Goal: Find specific page/section: Find specific page/section

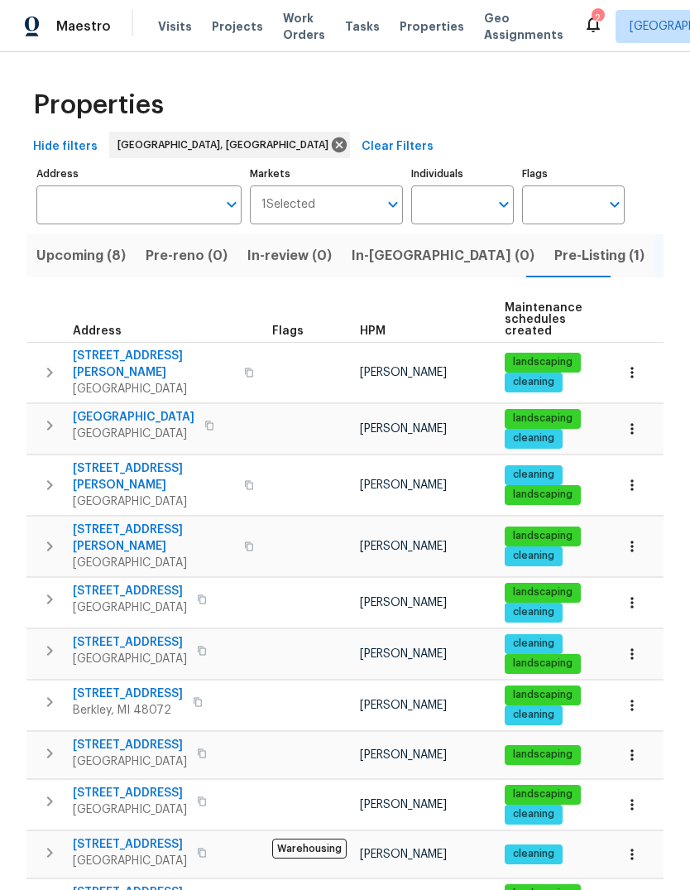
click at [175, 29] on span "Visits" at bounding box center [175, 26] width 34 height 17
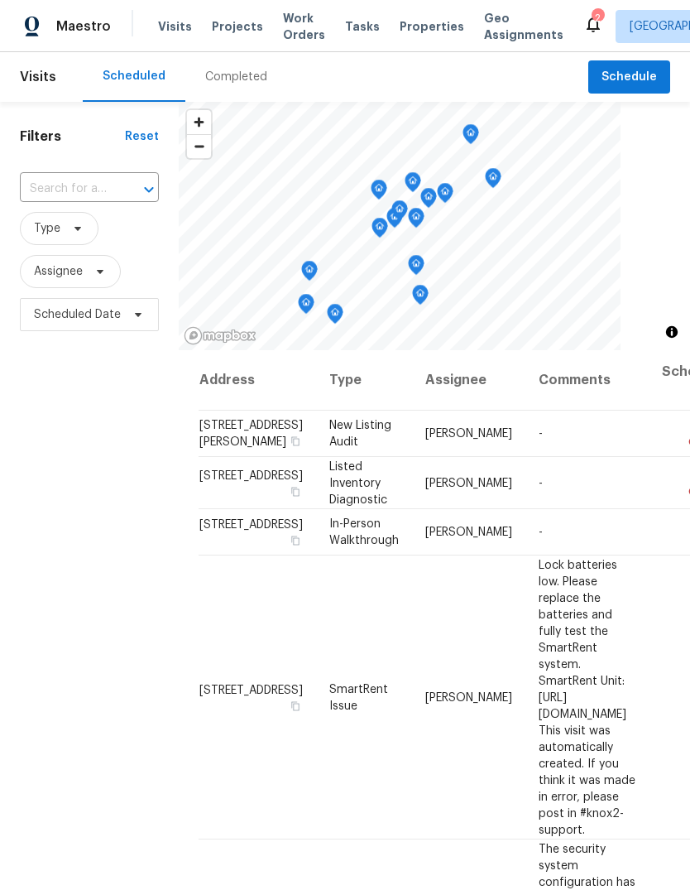
click at [221, 70] on div "Completed" at bounding box center [236, 77] width 62 height 17
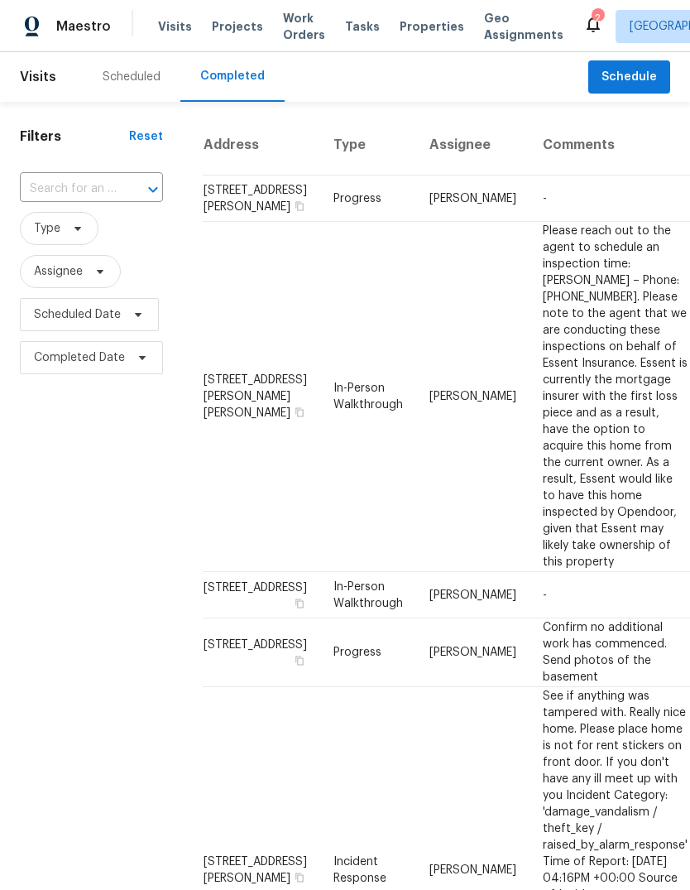
click at [132, 52] on div "Scheduled" at bounding box center [132, 77] width 98 height 50
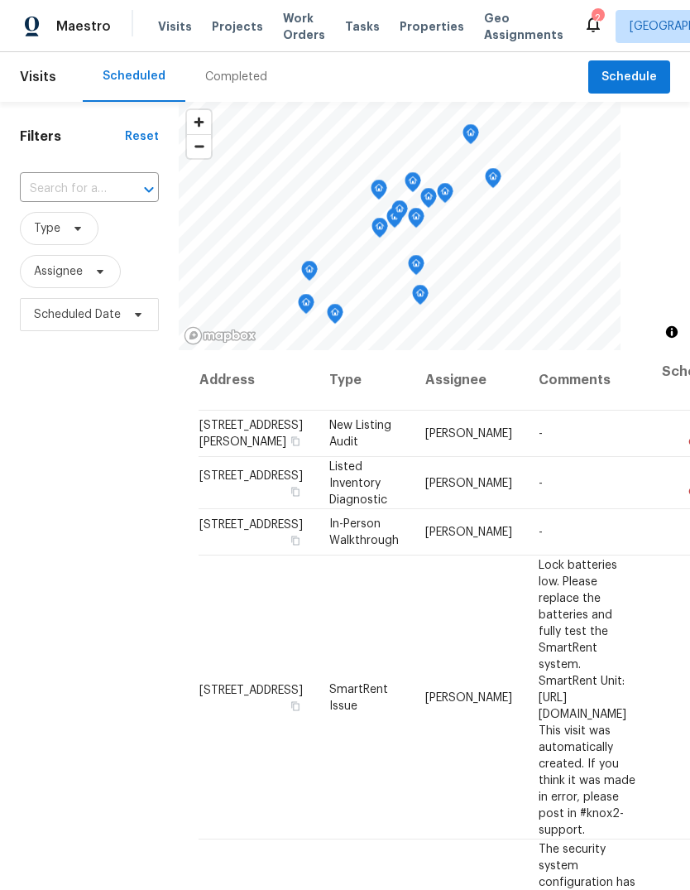
click at [415, 26] on span "Properties" at bounding box center [432, 26] width 65 height 17
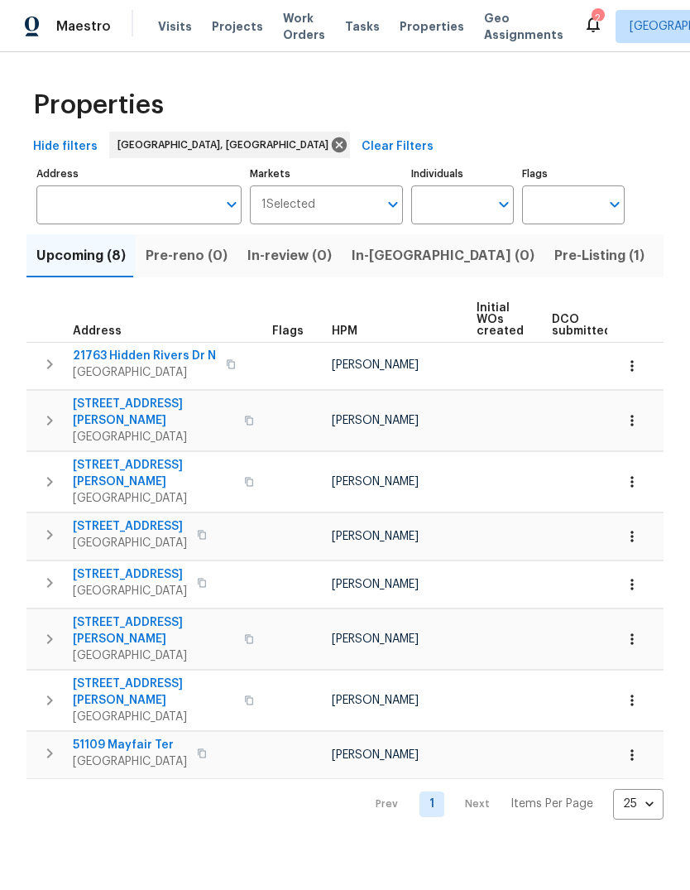
click at [664, 252] on span "Listed (18)" at bounding box center [698, 255] width 69 height 23
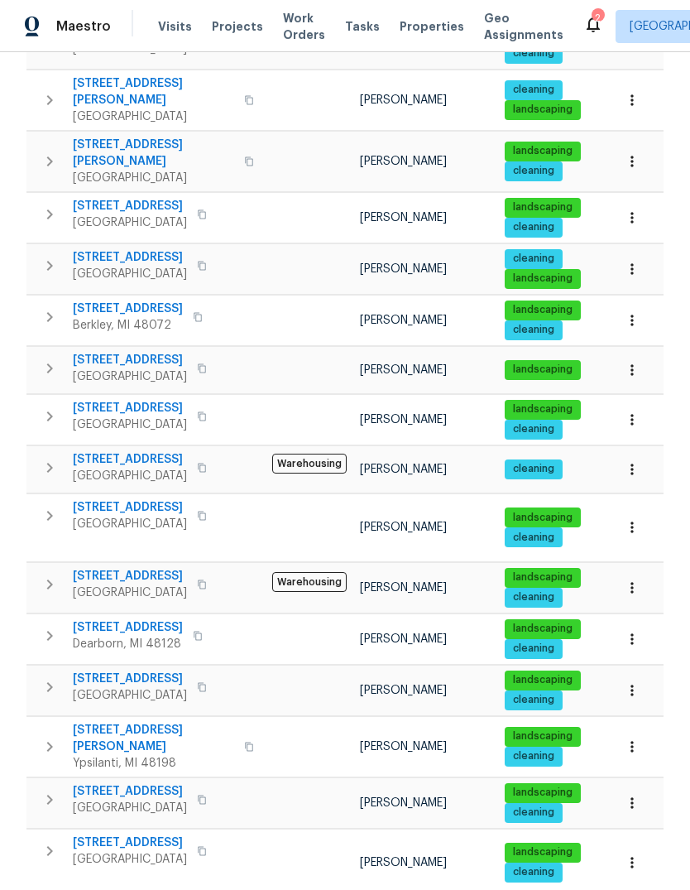
scroll to position [385, 0]
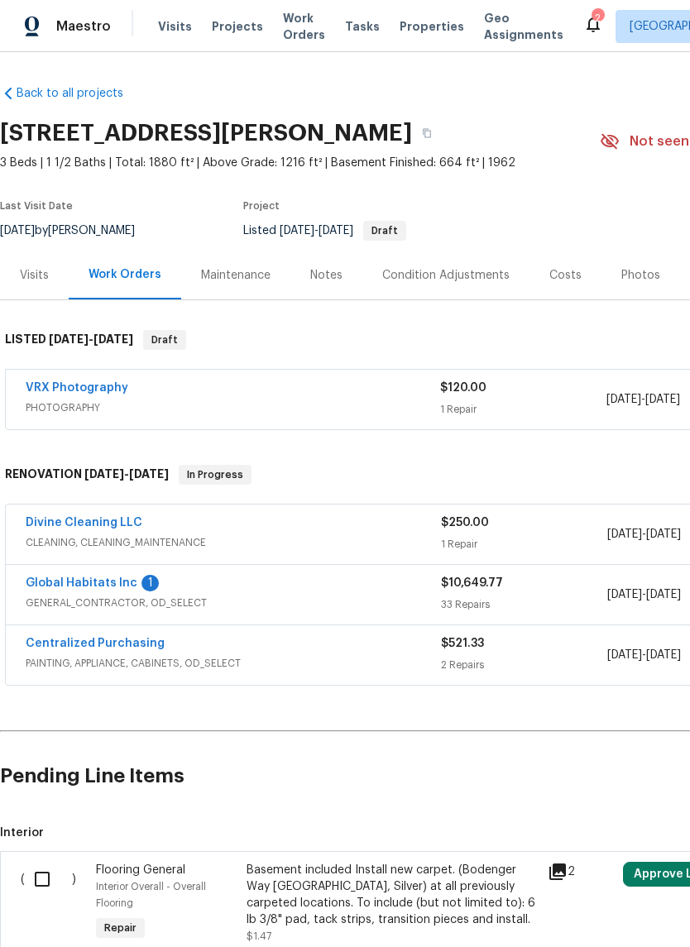
click at [110, 578] on link "Global Habitats Inc" at bounding box center [82, 584] width 112 height 12
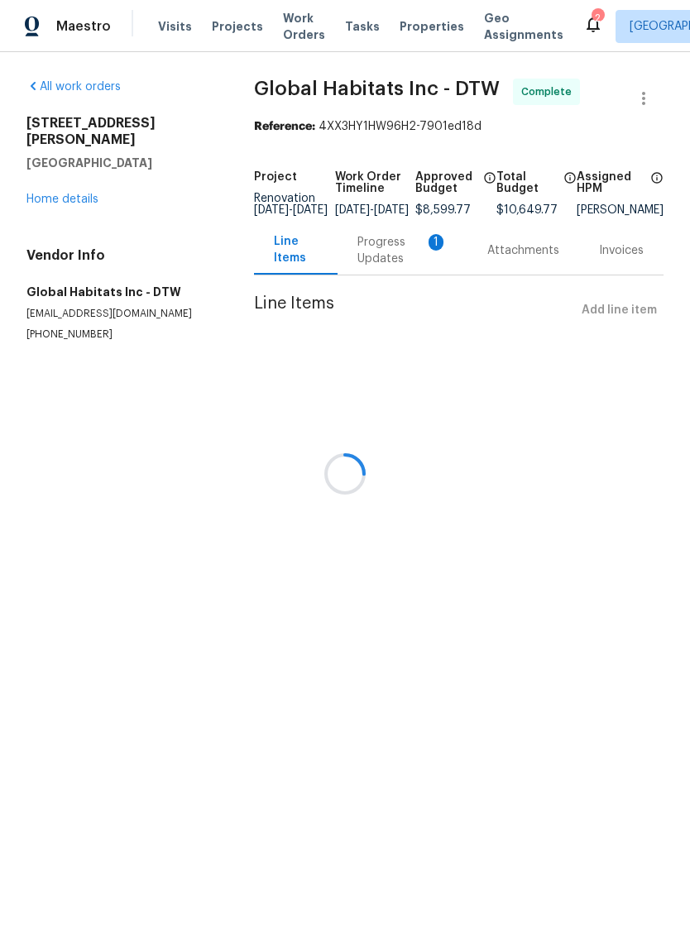
click at [400, 279] on div at bounding box center [345, 473] width 690 height 947
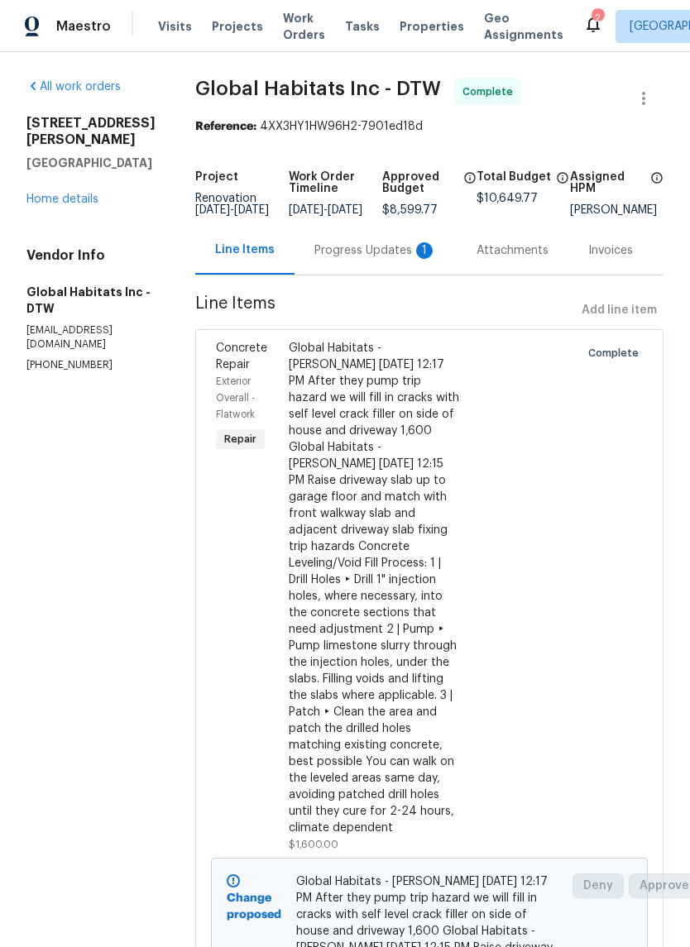
click at [388, 259] on div "Progress Updates 1" at bounding box center [375, 250] width 122 height 17
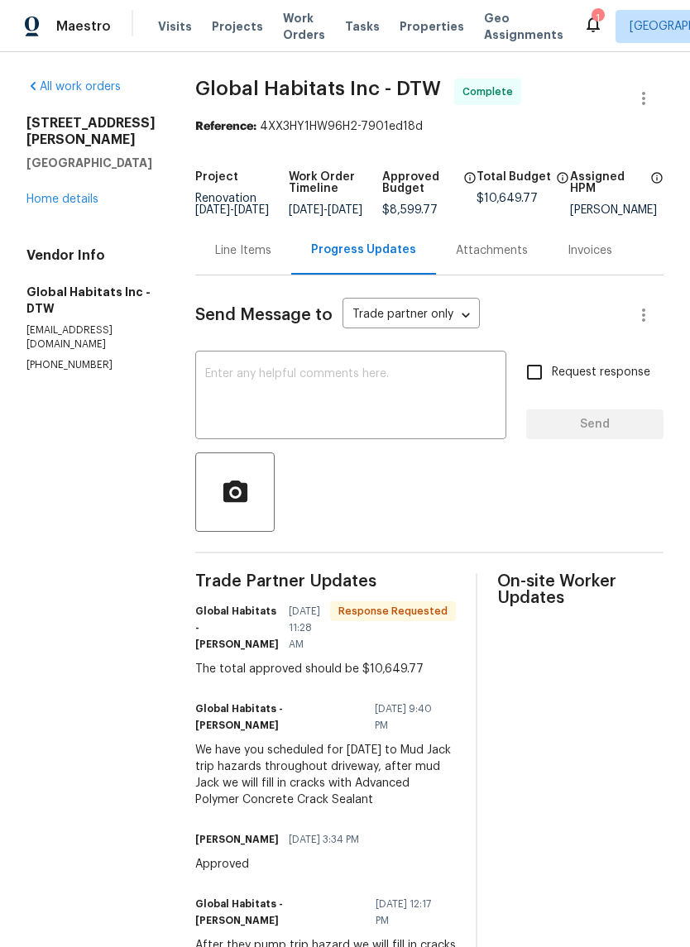
click at [85, 194] on link "Home details" at bounding box center [62, 200] width 72 height 12
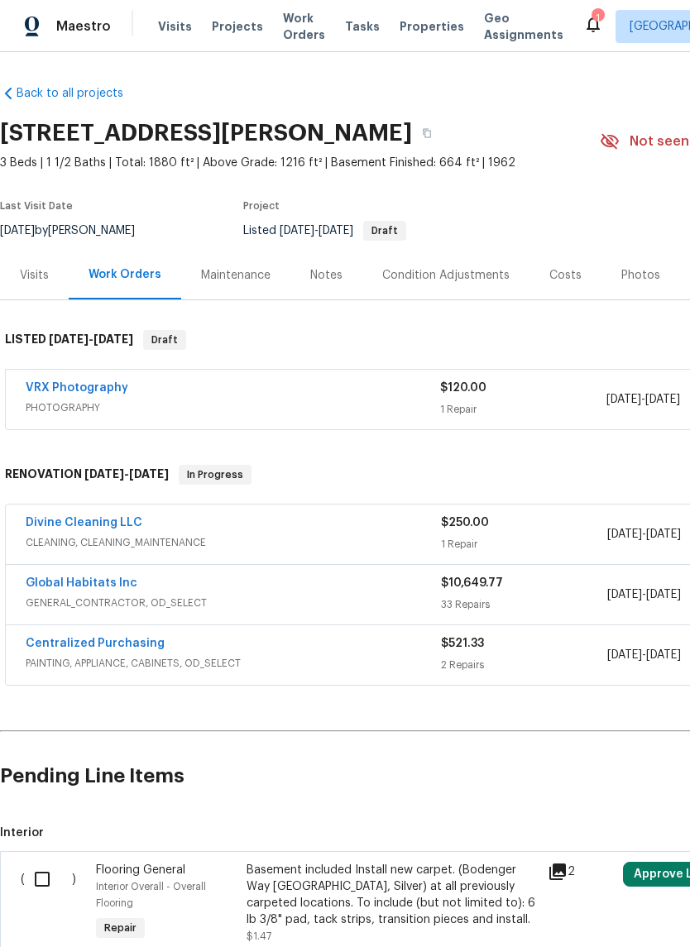
click at [404, 32] on span "Properties" at bounding box center [432, 26] width 65 height 17
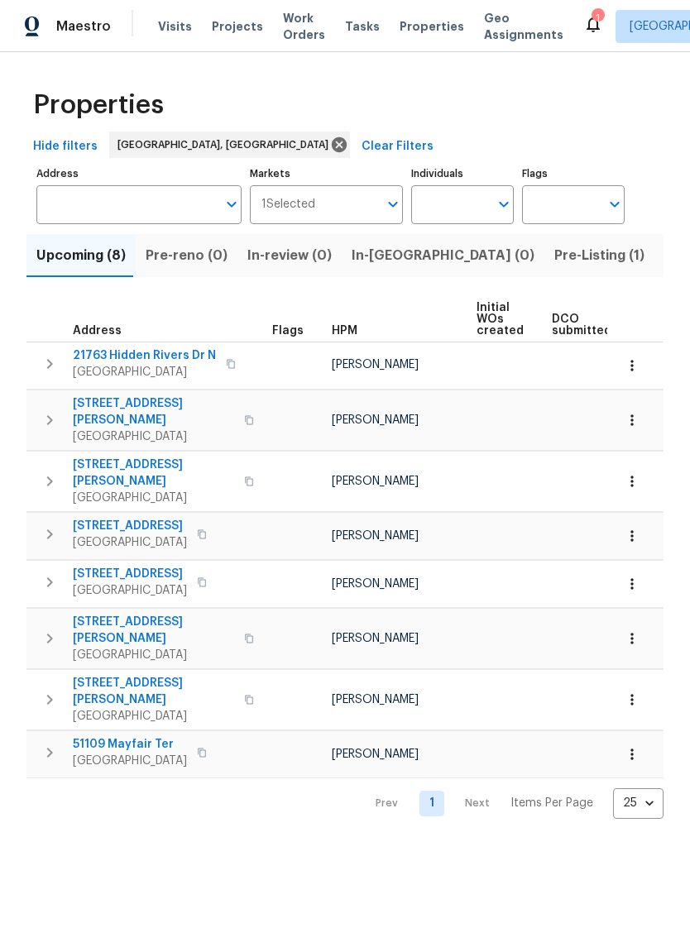
click at [544, 273] on button "Pre-Listing (1)" at bounding box center [599, 255] width 110 height 43
